Goal: Navigation & Orientation: Find specific page/section

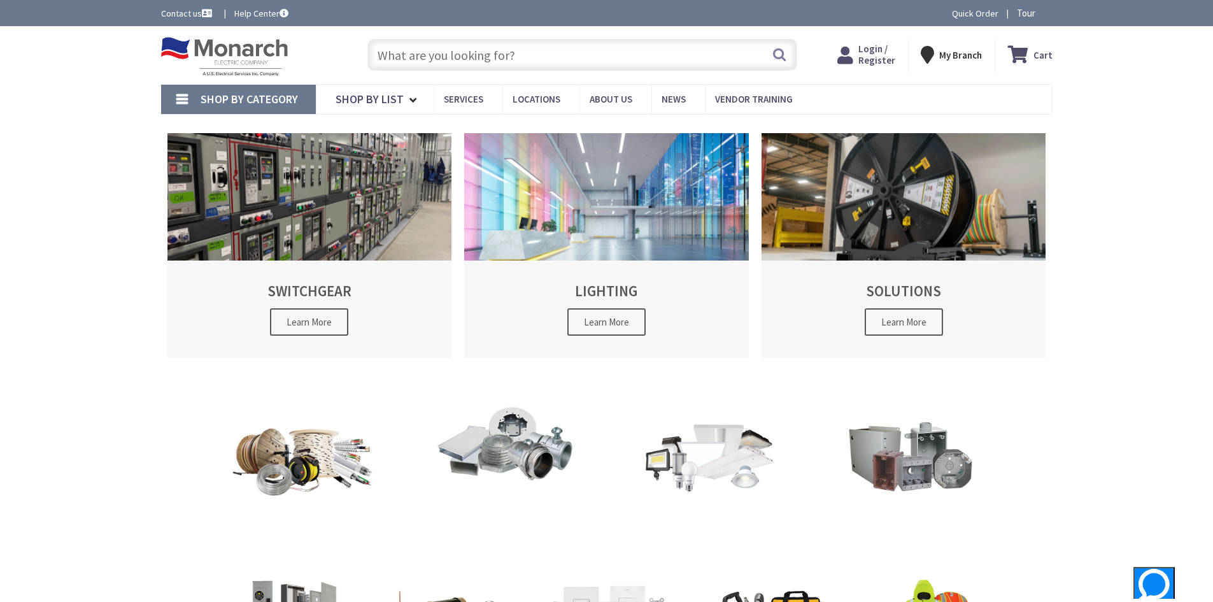
click at [933, 59] on icon at bounding box center [930, 54] width 18 height 23
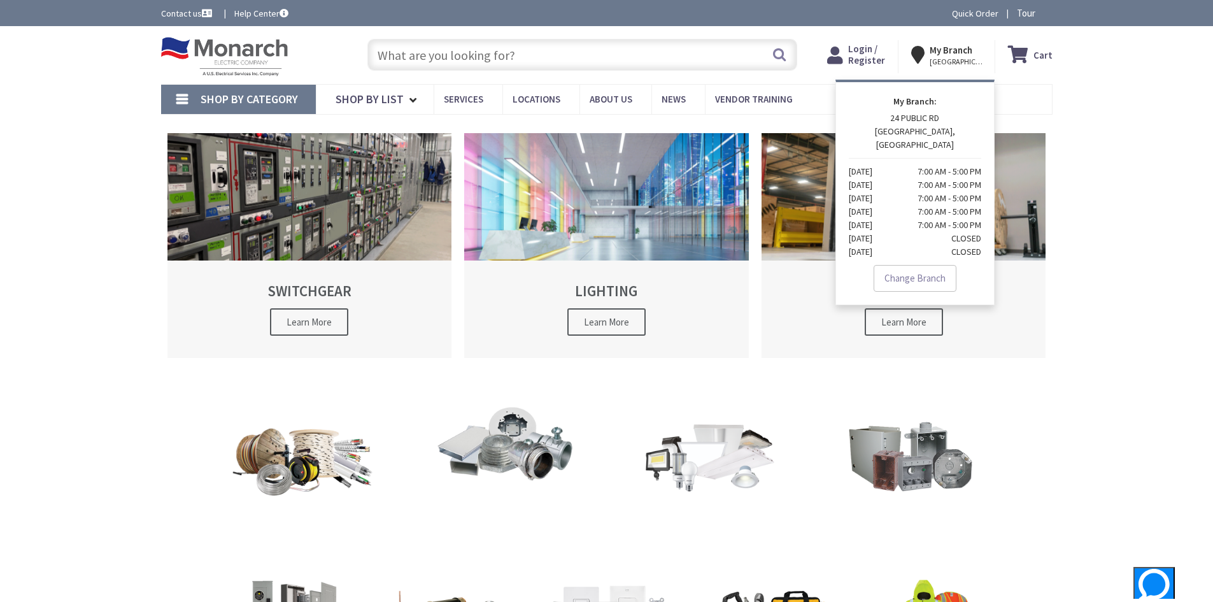
click at [928, 54] on icon at bounding box center [920, 54] width 18 height 23
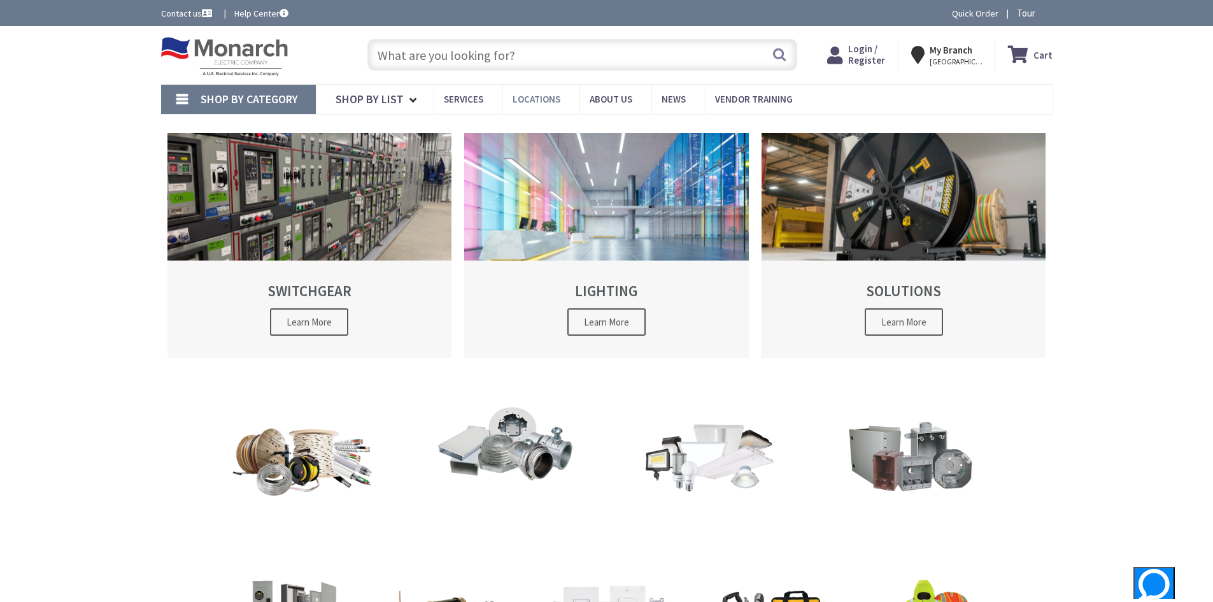
click at [536, 94] on span "Locations" at bounding box center [537, 99] width 48 height 12
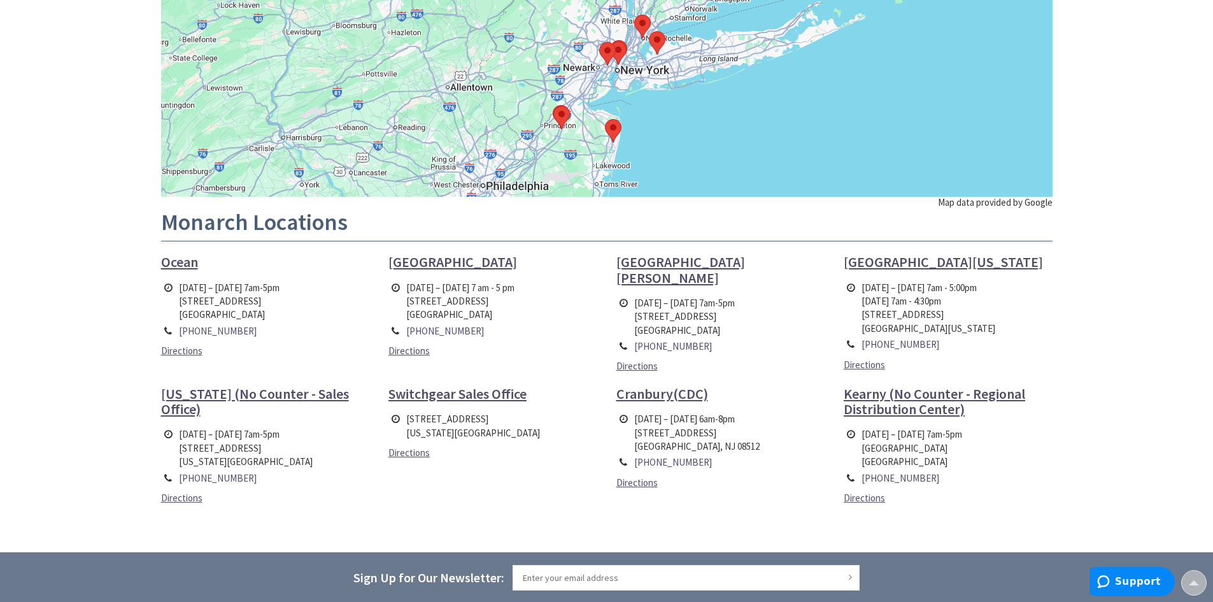
scroll to position [242, 0]
